Goal: Task Accomplishment & Management: Manage account settings

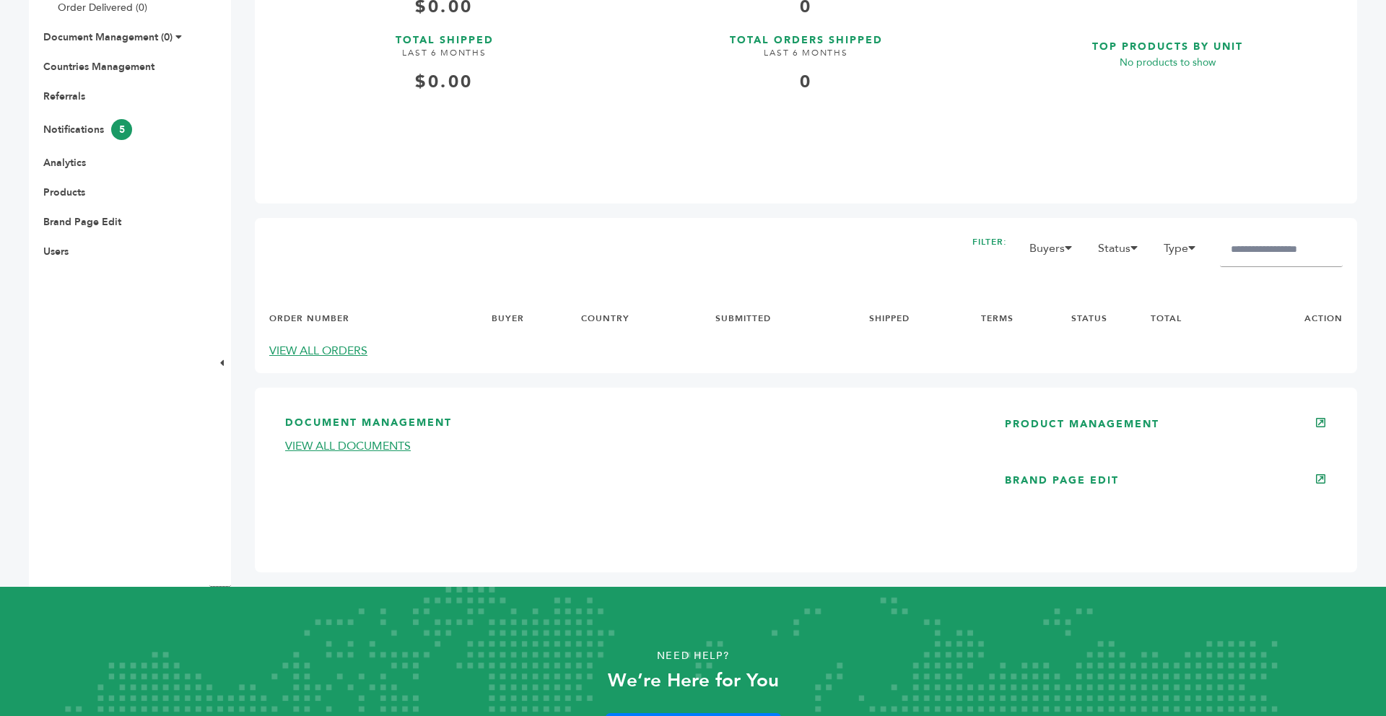
scroll to position [520, 0]
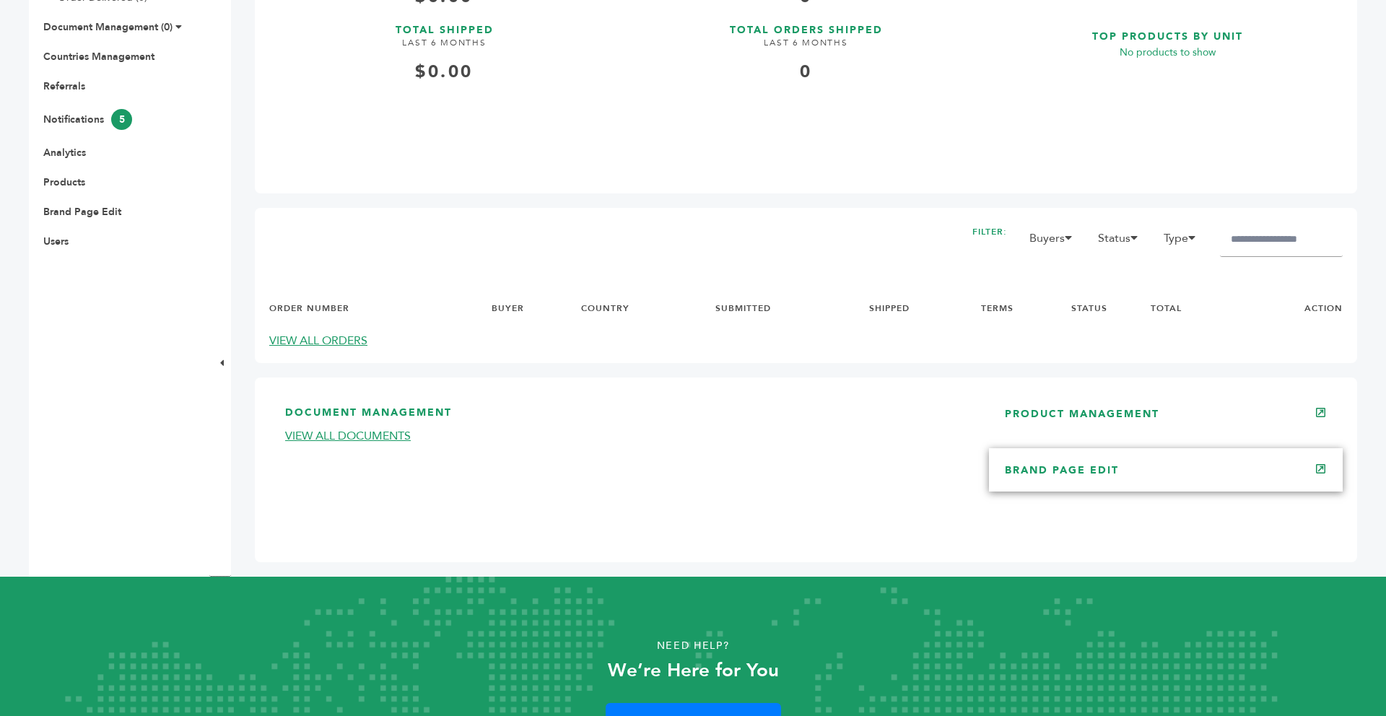
click at [1232, 492] on div "BRAND PAGE EDIT" at bounding box center [1166, 469] width 354 height 43
click at [1081, 477] on link "BRAND PAGE EDIT" at bounding box center [1062, 470] width 114 height 14
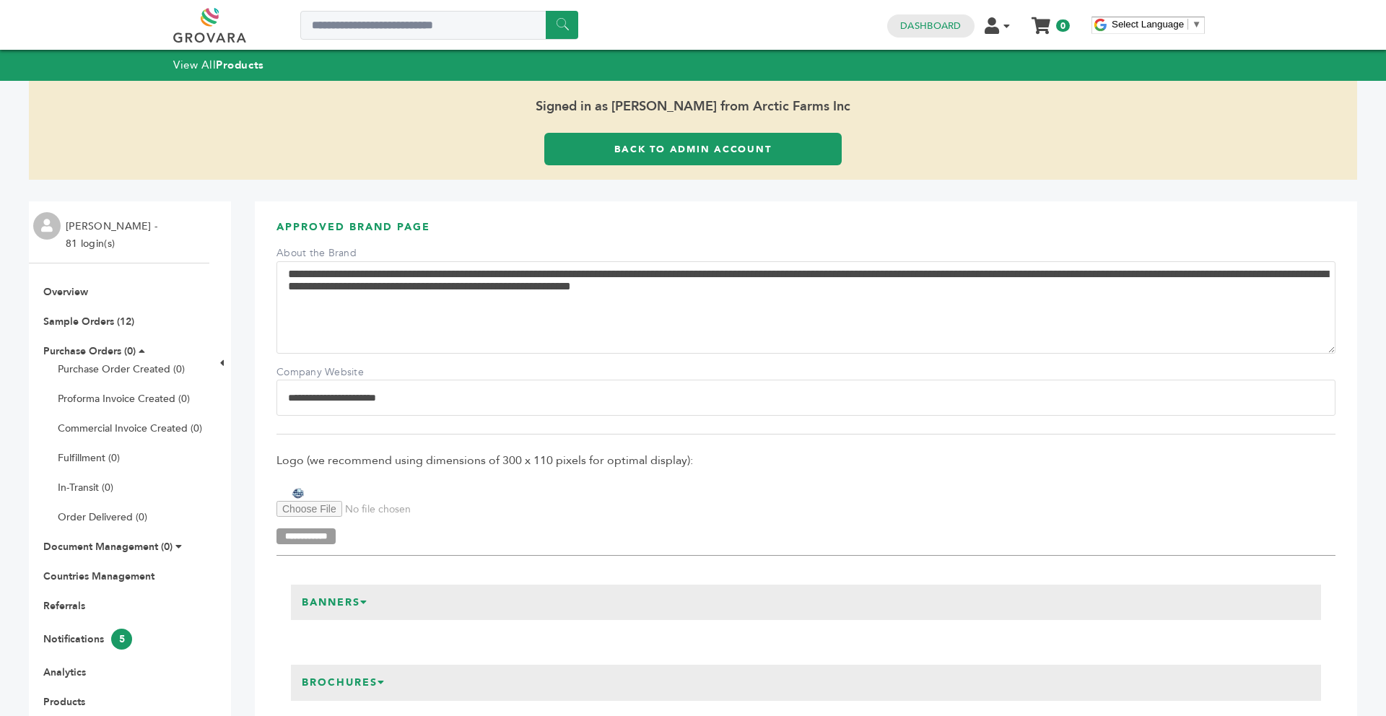
click at [326, 509] on input "Logo Upload" at bounding box center [375, 509] width 196 height 16
click at [332, 512] on input "Logo Upload" at bounding box center [375, 509] width 196 height 16
